Goal: Task Accomplishment & Management: Use online tool/utility

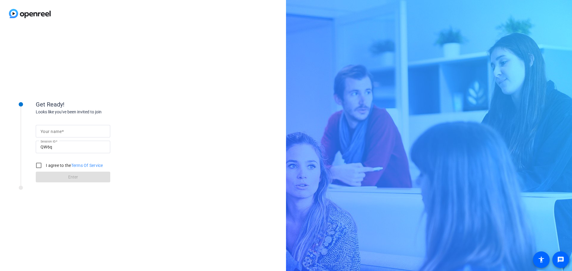
click at [70, 136] on div at bounding box center [73, 131] width 65 height 13
click at [69, 132] on input "Your name" at bounding box center [73, 131] width 65 height 7
type input "Siân Sokalski"
click at [38, 166] on input "I agree to the Terms Of Service" at bounding box center [39, 166] width 12 height 12
checkbox input "true"
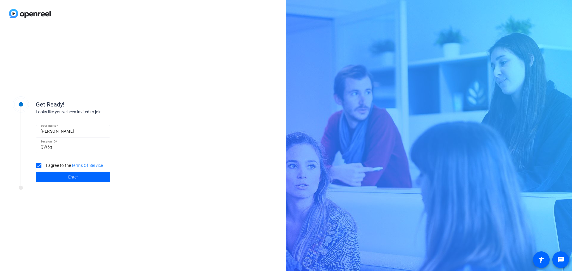
click at [42, 173] on span at bounding box center [73, 177] width 74 height 14
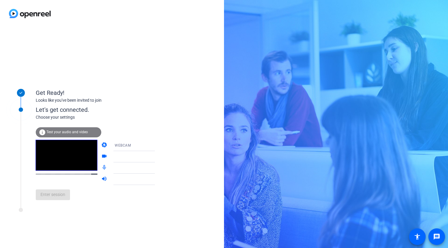
click at [142, 149] on div "WEBCAM" at bounding box center [137, 145] width 44 height 7
click at [142, 149] on div at bounding box center [224, 124] width 448 height 248
click at [157, 179] on icon at bounding box center [160, 179] width 7 height 7
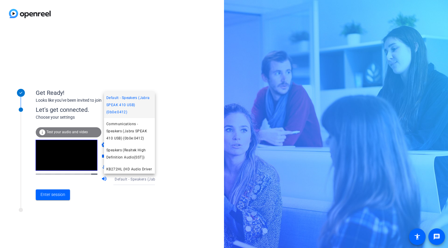
click at [150, 179] on div at bounding box center [224, 124] width 448 height 248
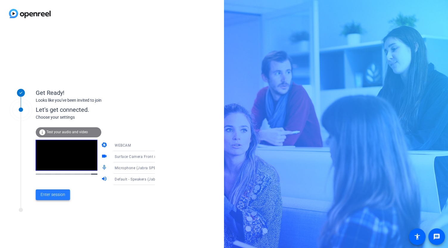
click at [62, 200] on span at bounding box center [53, 195] width 34 height 14
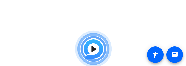
click at [1, 66] on div "Please wait, the director will arrive soon and let you start the session" at bounding box center [93, 53] width 186 height 50
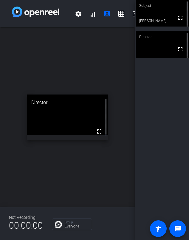
click at [180, 144] on div "Subject fullscreen Siân Sokalski Director fullscreen" at bounding box center [162, 120] width 54 height 240
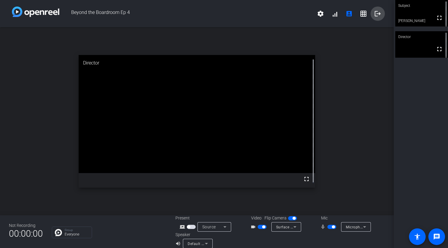
click at [374, 13] on mat-icon "logout" at bounding box center [377, 13] width 7 height 7
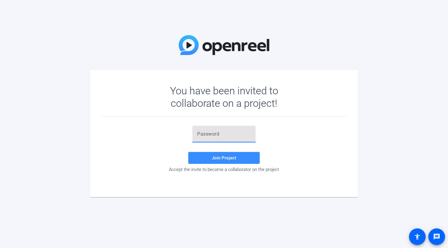
click at [210, 131] on input "text" at bounding box center [224, 134] width 54 height 7
paste input "%KzHM["
type input "%KzHM["
click at [221, 163] on span at bounding box center [223, 158] width 71 height 14
click at [209, 136] on input "text" at bounding box center [224, 134] width 54 height 7
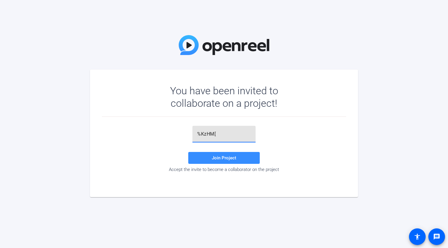
type input "%KzHM["
click at [210, 159] on span at bounding box center [223, 158] width 71 height 14
click at [195, 138] on div at bounding box center [223, 134] width 63 height 17
paste input "D^dxNV"
type input "D^dxNV"
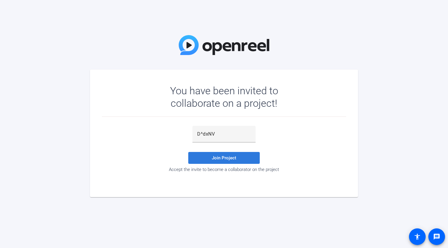
click at [197, 157] on span at bounding box center [223, 158] width 71 height 14
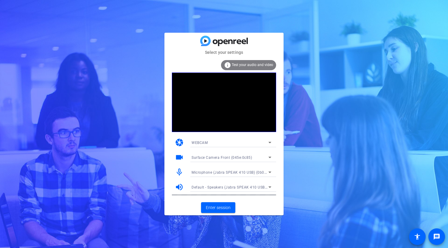
click at [273, 156] on icon at bounding box center [269, 157] width 7 height 7
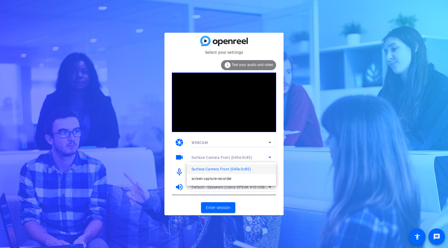
click at [273, 156] on div at bounding box center [224, 124] width 448 height 248
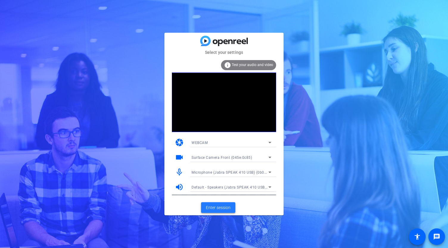
click at [232, 208] on span at bounding box center [218, 208] width 34 height 14
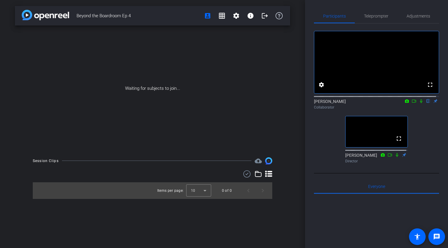
click at [406, 104] on mat-icon at bounding box center [406, 101] width 7 height 5
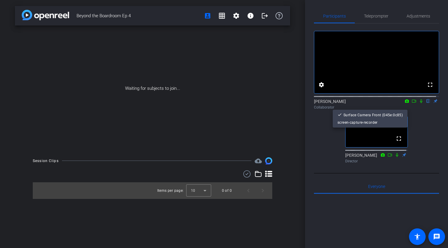
click at [406, 107] on div at bounding box center [224, 124] width 448 height 248
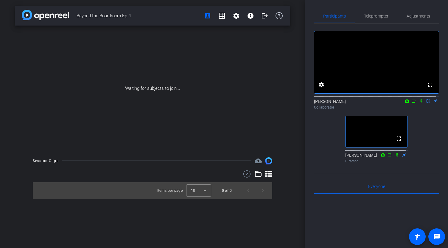
click at [425, 104] on mat-icon "flip" at bounding box center [428, 100] width 7 height 5
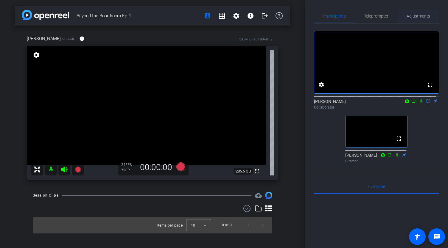
click at [422, 11] on span "Adjustments" at bounding box center [419, 16] width 24 height 14
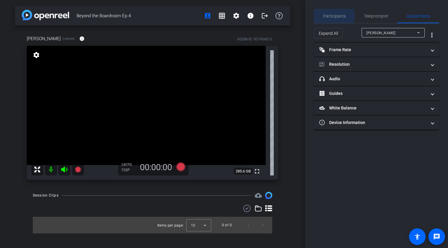
click at [327, 14] on span "Participants" at bounding box center [334, 16] width 23 height 4
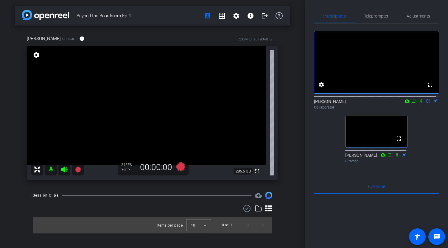
click at [36, 57] on mat-icon "settings" at bounding box center [36, 55] width 8 height 7
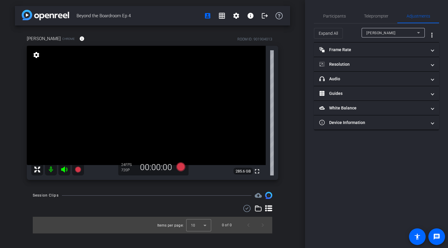
click at [36, 57] on mat-icon "settings" at bounding box center [36, 55] width 8 height 7
click at [346, 19] on div "Participants" at bounding box center [334, 16] width 41 height 14
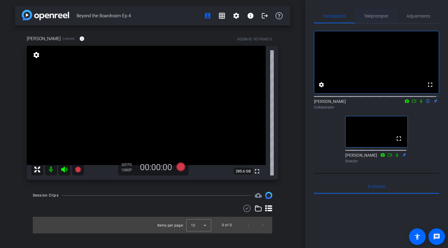
click at [375, 21] on span "Teleprompter" at bounding box center [376, 16] width 24 height 14
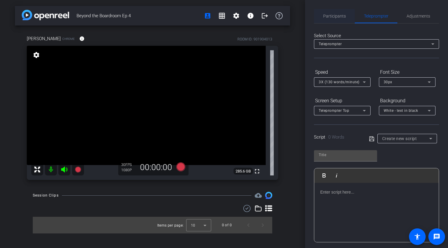
click at [335, 18] on span "Participants" at bounding box center [334, 16] width 23 height 4
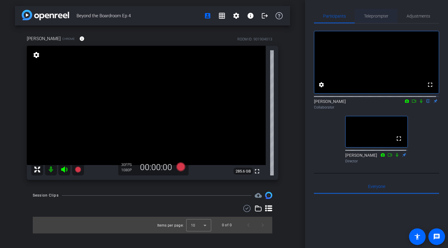
click at [368, 15] on span "Teleprompter" at bounding box center [376, 16] width 24 height 4
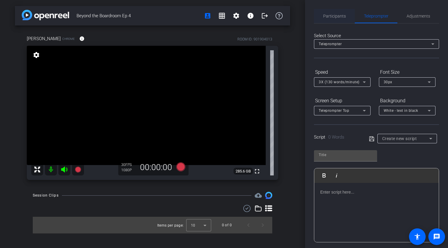
click at [341, 15] on span "Participants" at bounding box center [334, 16] width 23 height 4
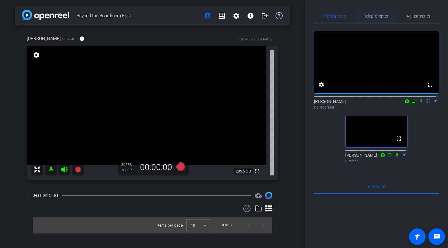
click at [374, 18] on span "Teleprompter" at bounding box center [376, 16] width 24 height 4
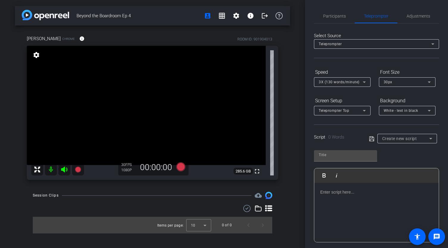
click at [344, 200] on div at bounding box center [376, 213] width 125 height 60
click at [343, 196] on ul "What song always puts you in a good mood?" at bounding box center [382, 199] width 101 height 13
click at [373, 139] on icon at bounding box center [371, 138] width 5 height 5
type input "Default title 2609"
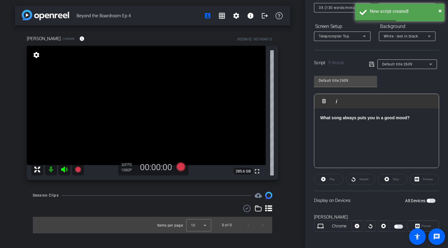
scroll to position [77, 0]
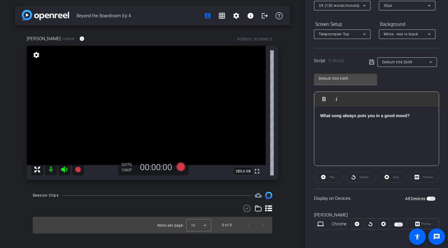
click at [430, 198] on span "button" at bounding box center [431, 199] width 9 height 4
click at [431, 198] on span "button" at bounding box center [432, 199] width 3 height 3
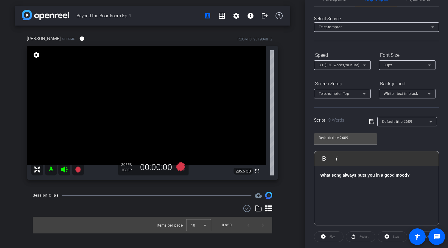
scroll to position [0, 0]
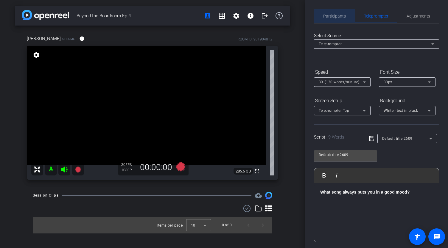
click at [346, 18] on div "Participants" at bounding box center [334, 16] width 41 height 14
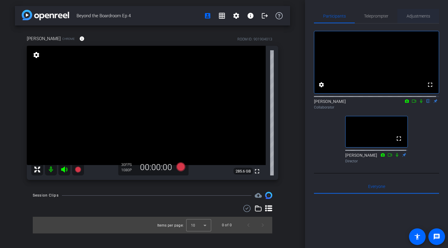
click at [419, 13] on span "Adjustments" at bounding box center [419, 16] width 24 height 14
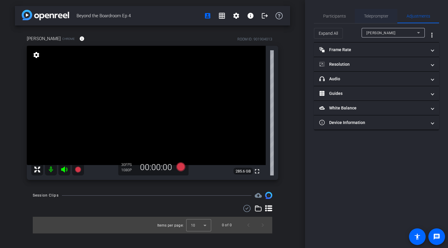
click at [383, 13] on span "Teleprompter" at bounding box center [376, 16] width 24 height 14
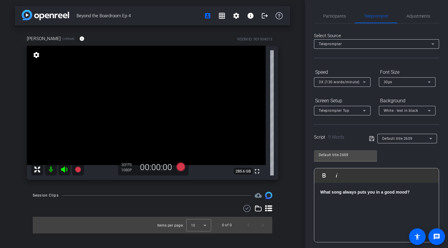
drag, startPoint x: 346, startPoint y: 194, endPoint x: 338, endPoint y: 192, distance: 7.9
click at [345, 194] on strong "What song always puts you in a good mood?" at bounding box center [364, 192] width 89 height 5
drag, startPoint x: 322, startPoint y: 194, endPoint x: 443, endPoint y: 195, distance: 121.5
click at [443, 195] on div "Participants Teleprompter Adjustments settings [PERSON_NAME] flip Collaborator …" at bounding box center [376, 124] width 143 height 248
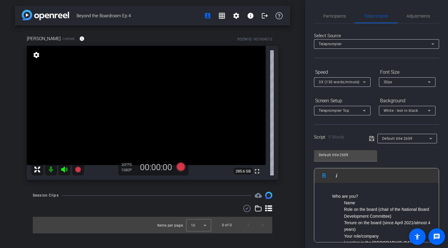
scroll to position [4, 0]
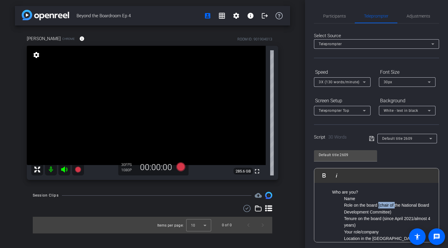
drag, startPoint x: 378, startPoint y: 206, endPoint x: 394, endPoint y: 208, distance: 16.9
click at [394, 208] on li "Role on the board (chair of the National Board Development Committee)" at bounding box center [388, 208] width 89 height 13
click at [387, 214] on li "Role on the board (chair of the National Board Development Committee)" at bounding box center [388, 208] width 89 height 13
drag, startPoint x: 403, startPoint y: 205, endPoint x: 381, endPoint y: 212, distance: 23.3
click at [381, 212] on li "Role on the board (chair of the National Board Development Committee)" at bounding box center [388, 208] width 89 height 13
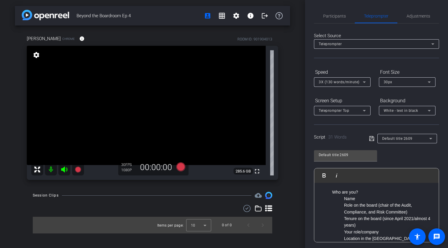
click at [399, 220] on li "Tenure on the board (since April 2021/almost 4 years)" at bounding box center [388, 222] width 89 height 13
click at [369, 141] on icon at bounding box center [371, 138] width 5 height 7
click at [338, 18] on span "Participants" at bounding box center [334, 16] width 23 height 4
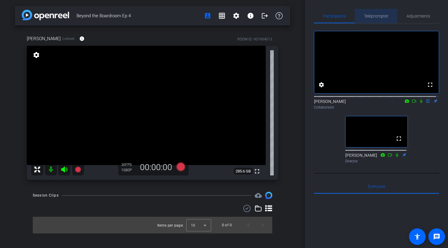
click at [370, 14] on span "Teleprompter" at bounding box center [376, 16] width 24 height 4
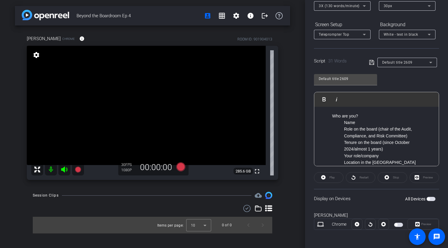
scroll to position [77, 0]
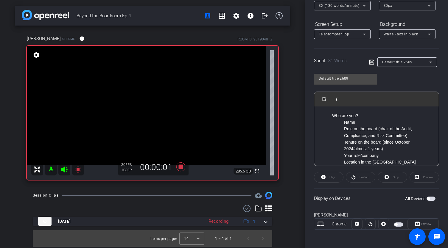
click at [427, 199] on span "button" at bounding box center [428, 199] width 3 height 3
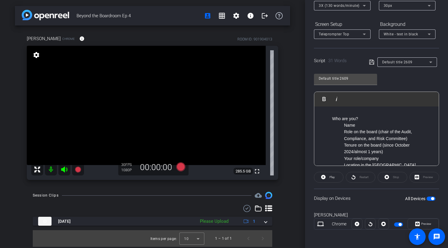
scroll to position [0, 0]
drag, startPoint x: 350, startPoint y: 123, endPoint x: 344, endPoint y: 120, distance: 6.0
click at [349, 123] on li "Name" at bounding box center [388, 126] width 89 height 7
click at [329, 120] on ul "Who are you? Name Role on the board (chair of the Audit, Compliance, and Risk C…" at bounding box center [376, 143] width 113 height 53
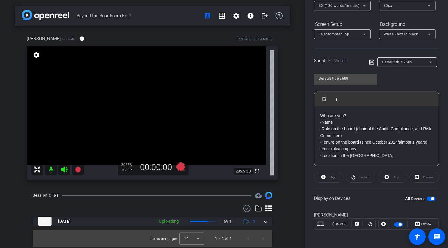
scroll to position [47, 0]
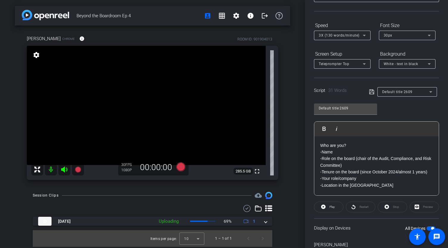
click at [366, 94] on div "Script 31 Words Default title 2609" at bounding box center [376, 87] width 125 height 19
click at [369, 91] on icon at bounding box center [371, 92] width 5 height 5
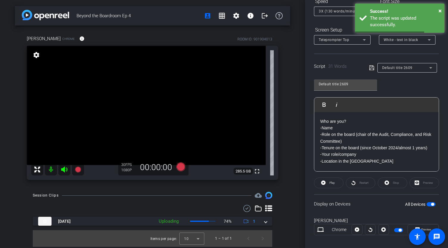
scroll to position [77, 0]
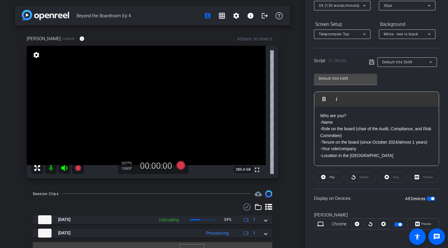
click at [387, 175] on div "Stop" at bounding box center [392, 177] width 29 height 11
click at [377, 160] on div "Who are you? -Name -Role on the board (chair of the Audit, Compliance, and Risk…" at bounding box center [376, 137] width 125 height 60
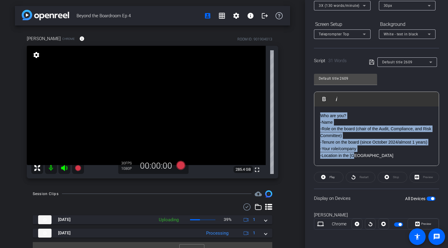
drag, startPoint x: 367, startPoint y: 158, endPoint x: 297, endPoint y: 91, distance: 96.7
click at [297, 92] on div "Beyond the Boardroom Ep 4 account_box grid_on settings info logout [PERSON_NAME…" at bounding box center [224, 124] width 448 height 248
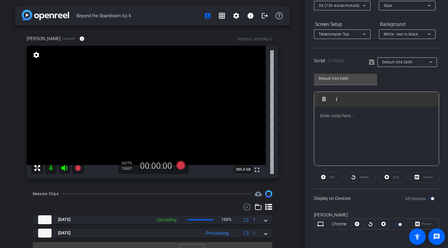
click at [358, 138] on div at bounding box center [376, 137] width 125 height 60
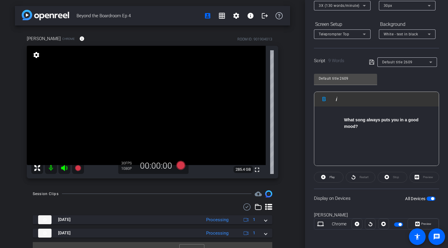
click at [343, 118] on ul "What song always puts you in a good mood?" at bounding box center [382, 123] width 101 height 13
click at [372, 62] on icon at bounding box center [371, 62] width 5 height 7
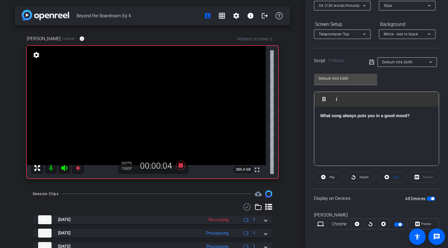
click at [431, 198] on span "button" at bounding box center [432, 199] width 3 height 3
click at [423, 149] on div "What song always puts you in a good mood?" at bounding box center [376, 137] width 125 height 60
drag, startPoint x: 418, startPoint y: 122, endPoint x: 321, endPoint y: 116, distance: 96.7
click at [321, 116] on div "What song always puts you in a good mood?" at bounding box center [376, 137] width 125 height 60
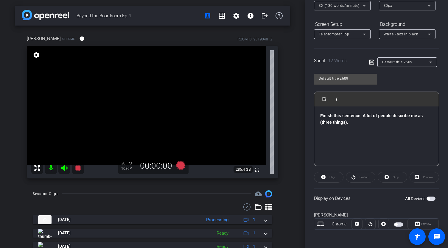
click at [429, 199] on span "button" at bounding box center [431, 199] width 9 height 4
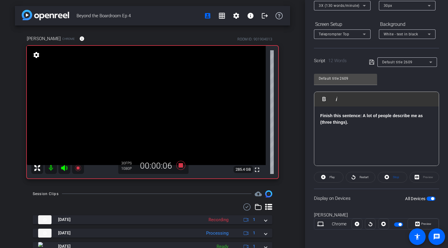
click at [431, 199] on span "button" at bounding box center [432, 199] width 3 height 3
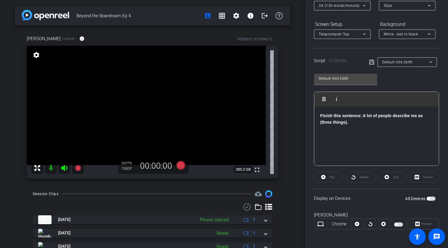
click at [348, 128] on div "Finish this sentence: A lot of people describe me as (three things)." at bounding box center [376, 137] width 125 height 60
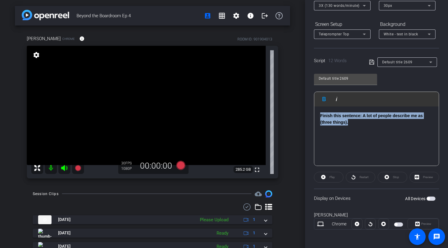
drag, startPoint x: 360, startPoint y: 126, endPoint x: 313, endPoint y: 108, distance: 51.1
click at [313, 108] on div "Participants Teleprompter Adjustments settings [PERSON_NAME] flip Collaborator …" at bounding box center [376, 124] width 143 height 248
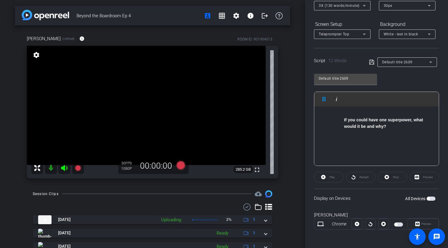
click at [343, 117] on ul "If you could have one superpower, what would it be and why?" at bounding box center [382, 123] width 101 height 13
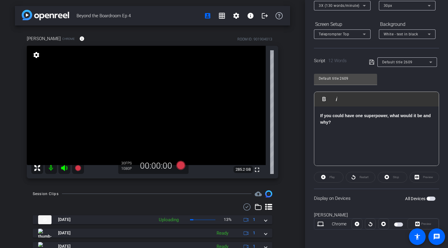
click at [427, 198] on span "button" at bounding box center [428, 199] width 3 height 3
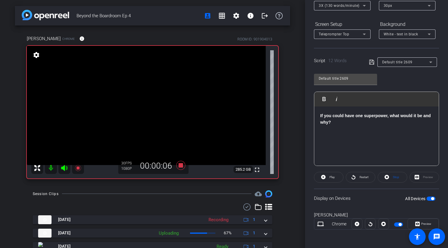
click at [427, 198] on span "button" at bounding box center [431, 199] width 9 height 4
click at [345, 151] on div "If you could have one superpower, what would it be and why?" at bounding box center [376, 137] width 125 height 60
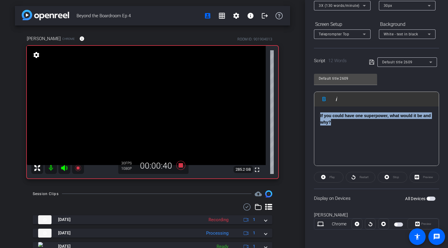
drag, startPoint x: 340, startPoint y: 135, endPoint x: 316, endPoint y: 117, distance: 30.2
click at [316, 117] on div "If you could have one superpower, what would it be and why?" at bounding box center [376, 137] width 125 height 60
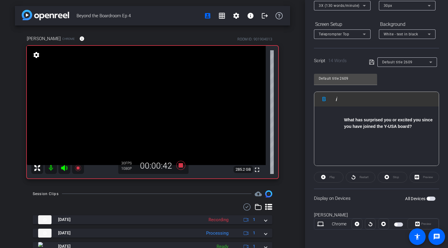
click at [343, 121] on ul "What has surprised you or excited you since you have joined the Y-USA board?" at bounding box center [382, 123] width 101 height 13
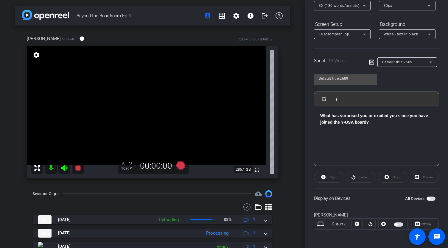
click at [428, 199] on span "button" at bounding box center [431, 199] width 9 height 4
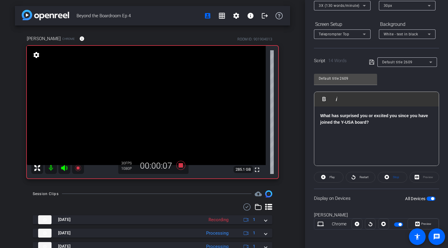
click at [428, 199] on span "button" at bounding box center [431, 199] width 9 height 4
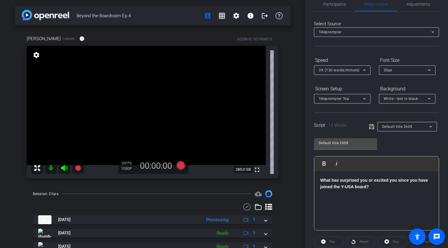
scroll to position [0, 0]
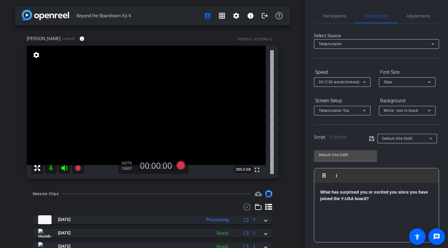
click at [297, 59] on div "Beyond the Boardroom Ep 4 account_box grid_on settings info logout [PERSON_NAME…" at bounding box center [152, 124] width 305 height 248
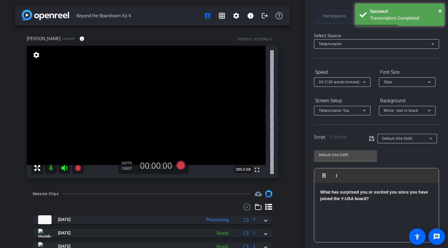
click at [334, 18] on span "Participants" at bounding box center [334, 16] width 23 height 4
